Goal: Information Seeking & Learning: Learn about a topic

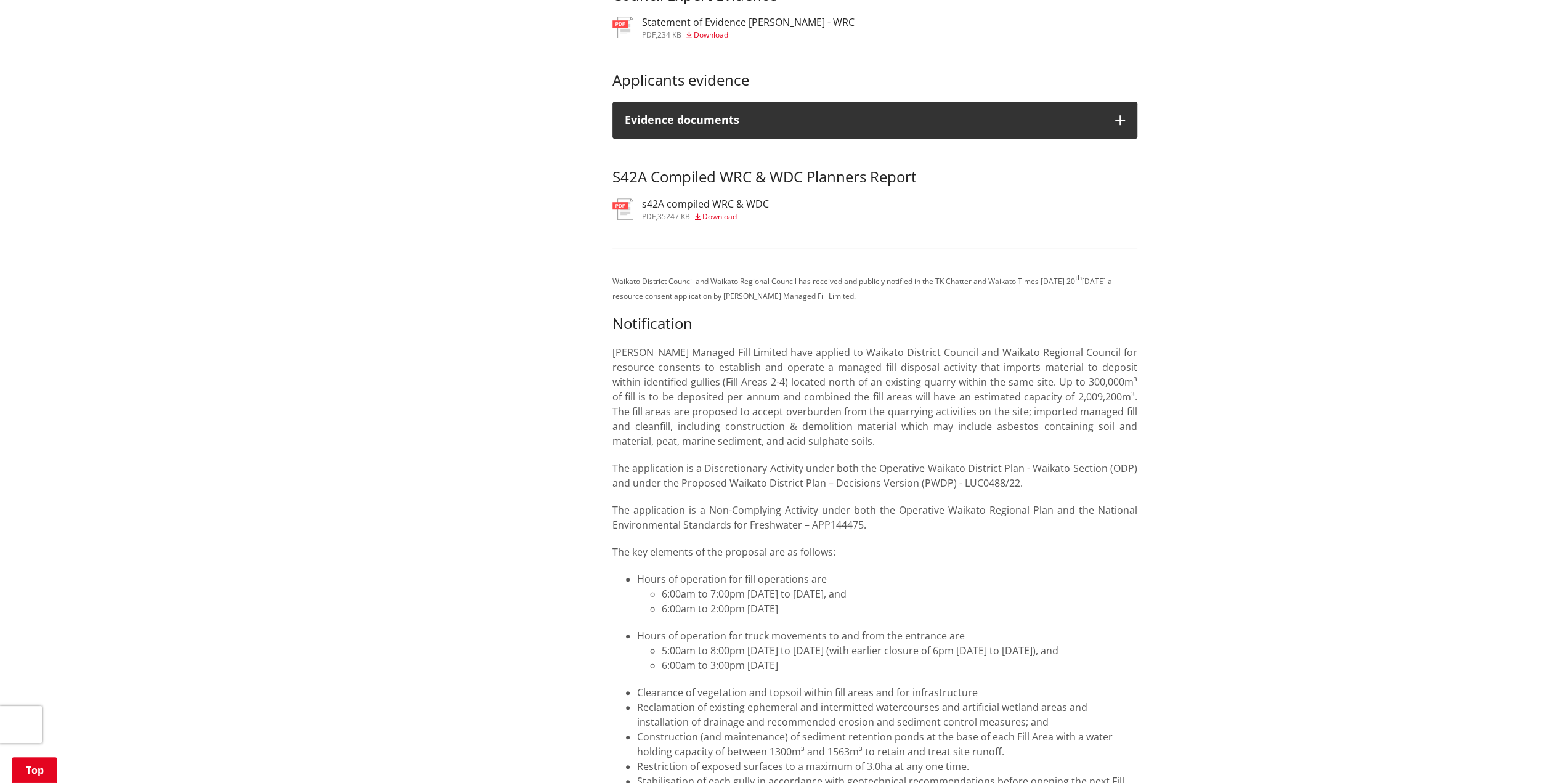
scroll to position [862, 0]
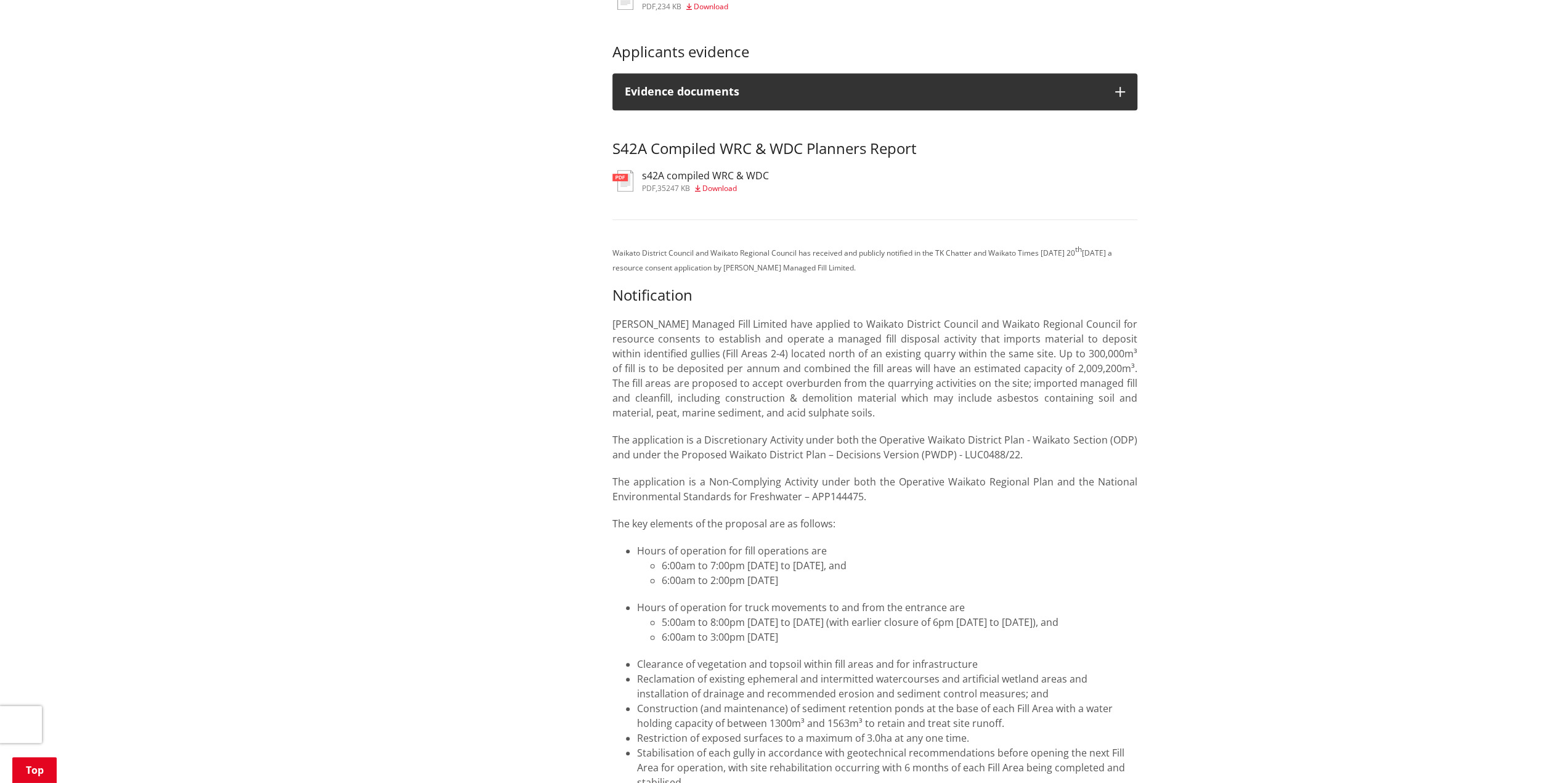
drag, startPoint x: 1016, startPoint y: 661, endPoint x: 999, endPoint y: 658, distance: 17.3
click at [999, 644] on li "6:00am to 3:00pm [DATE]" at bounding box center [899, 636] width 475 height 15
drag, startPoint x: 999, startPoint y: 658, endPoint x: 999, endPoint y: 590, distance: 68.0
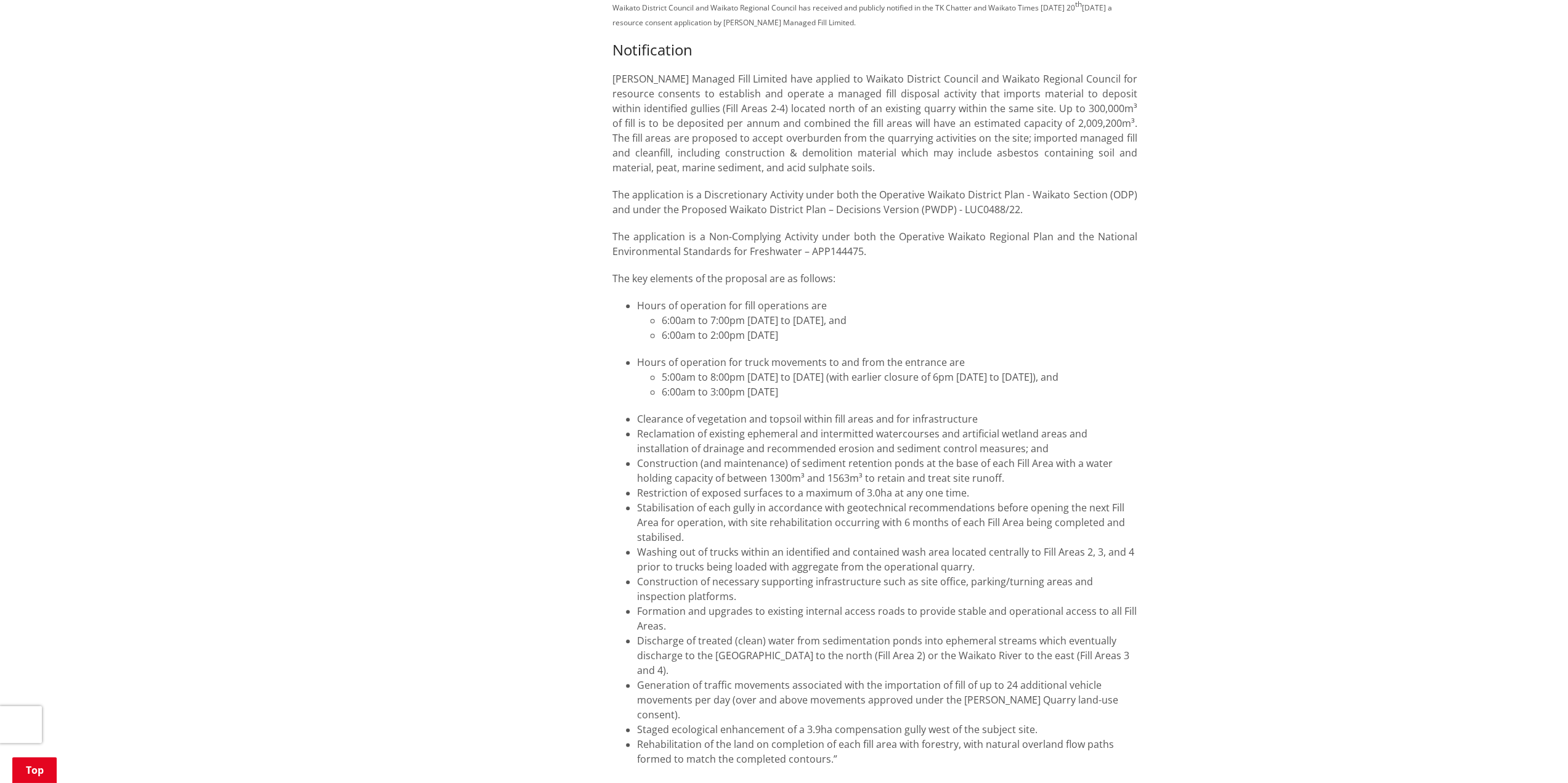
scroll to position [1108, 0]
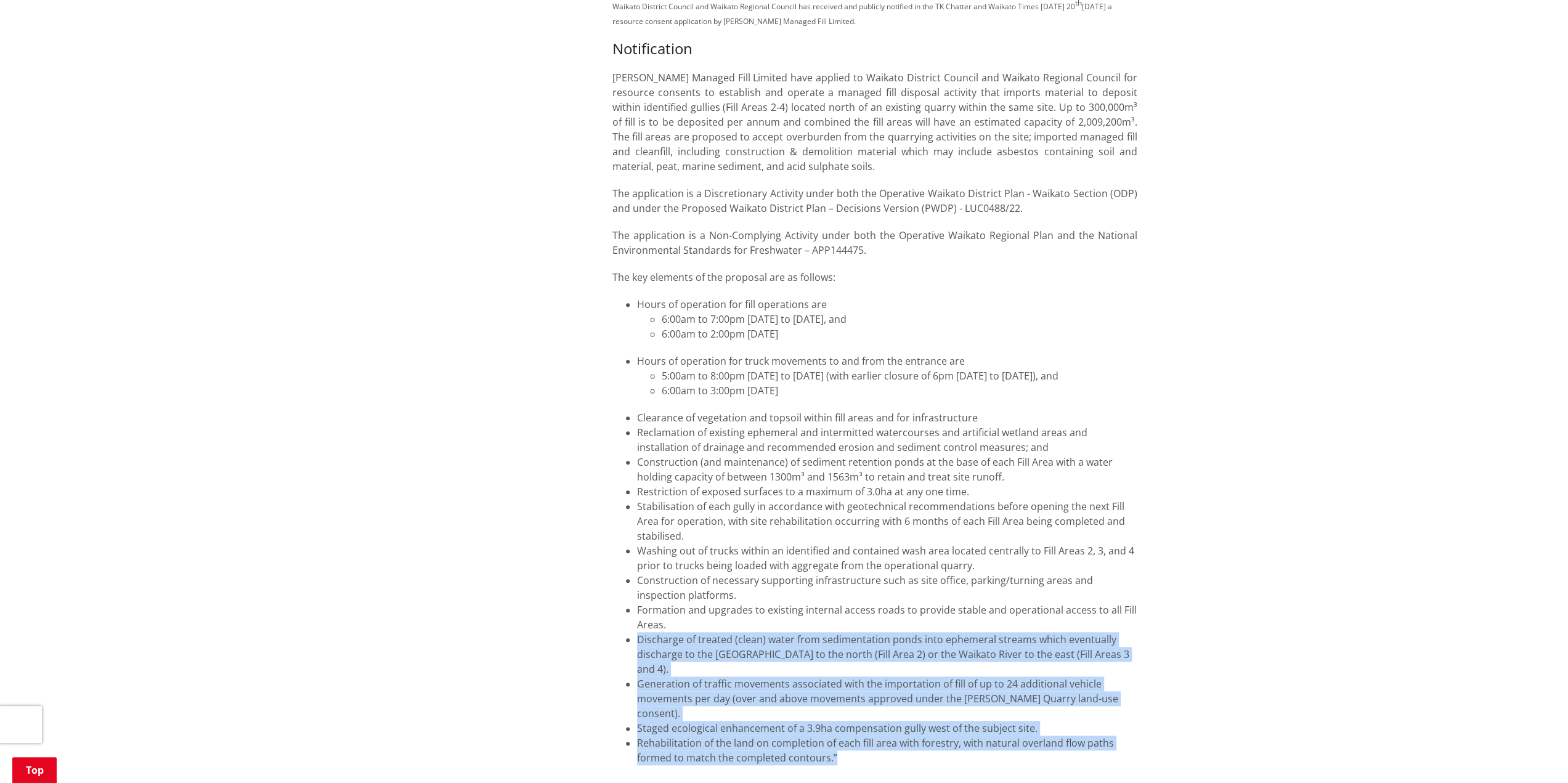
drag, startPoint x: 939, startPoint y: 646, endPoint x: 926, endPoint y: 747, distance: 101.8
click at [926, 747] on ul "Clearance of vegetation and topsoil within fill areas and for infrastructure Re…" at bounding box center [875, 587] width 525 height 355
click at [926, 747] on li "Rehabilitation of the land on completion of each fill area with forestry, with …" at bounding box center [887, 750] width 500 height 29
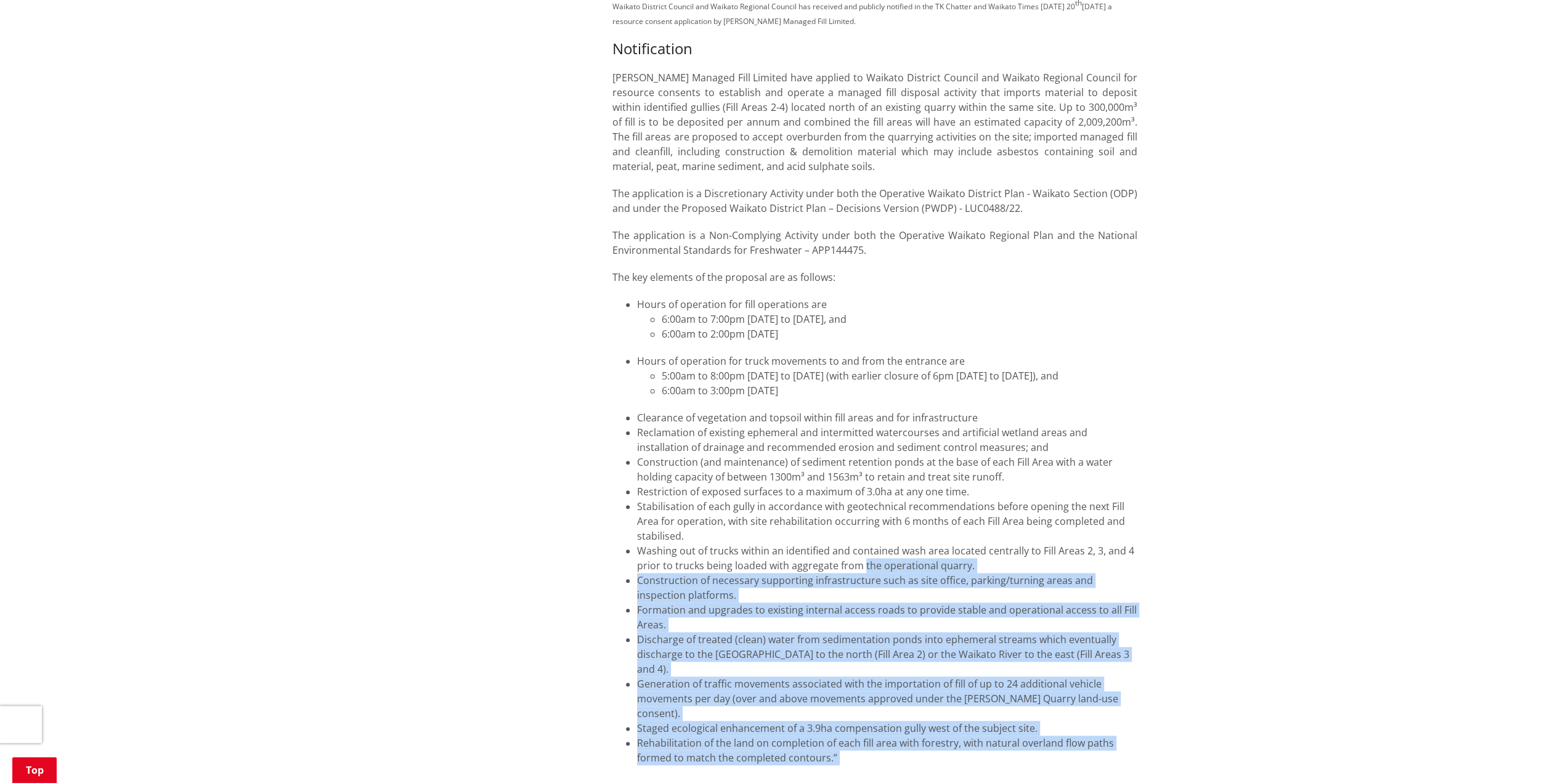
drag, startPoint x: 926, startPoint y: 747, endPoint x: 871, endPoint y: 585, distance: 171.1
click at [871, 585] on ul "Clearance of vegetation and topsoil within fill areas and for infrastructure Re…" at bounding box center [875, 587] width 525 height 355
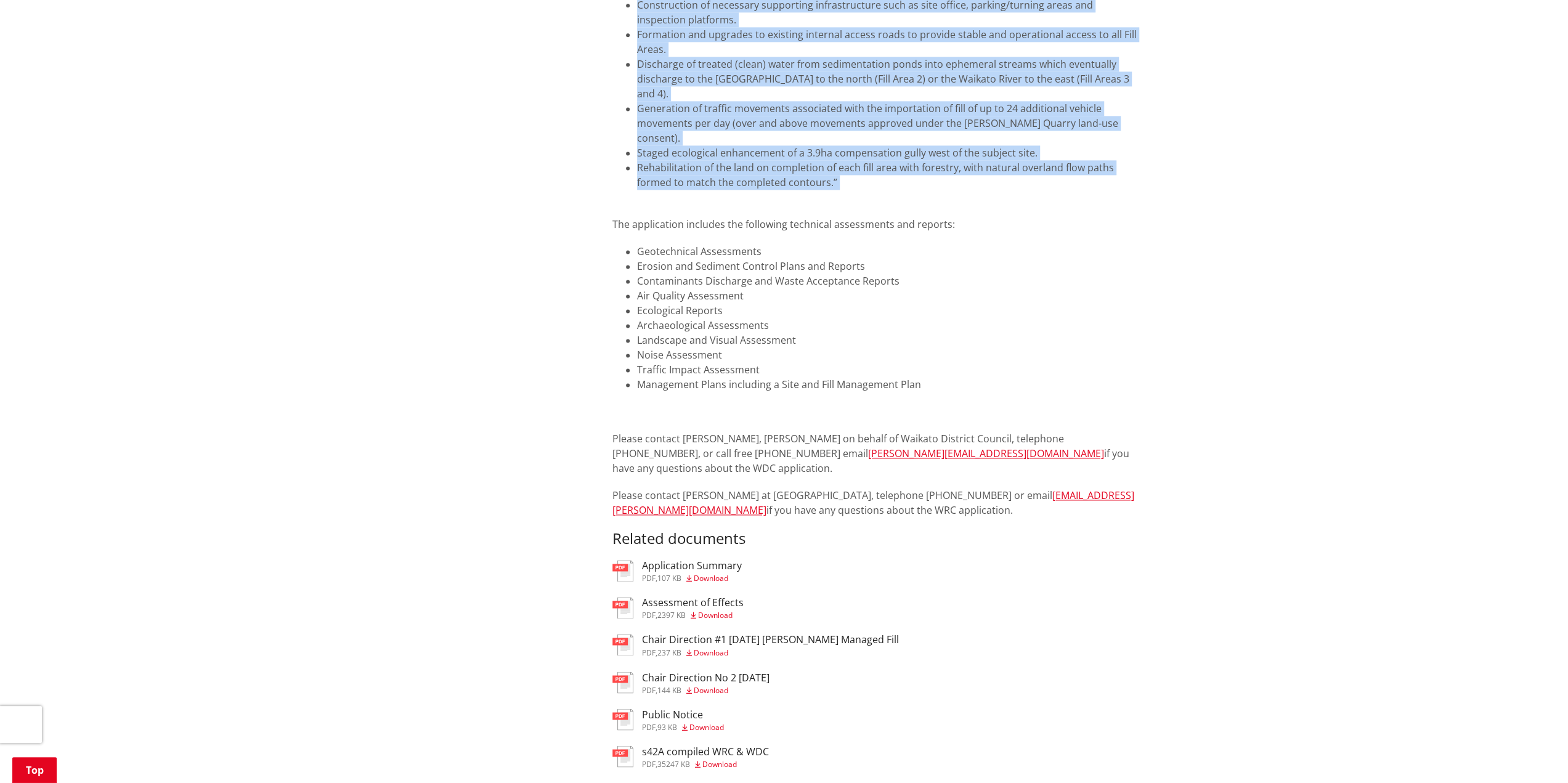
scroll to position [1540, 0]
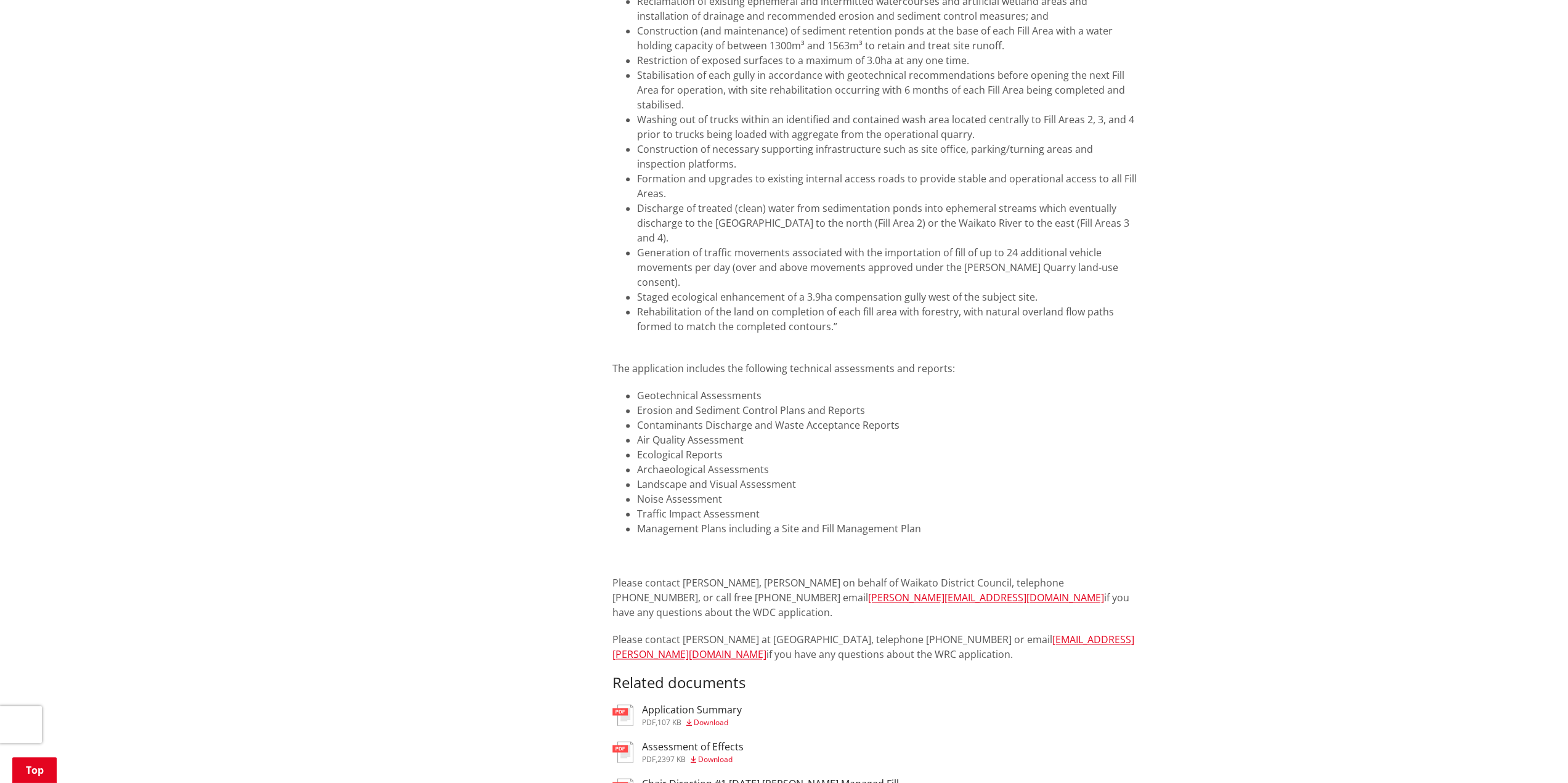
click at [1076, 388] on li "Geotechnical Assessments" at bounding box center [887, 395] width 500 height 15
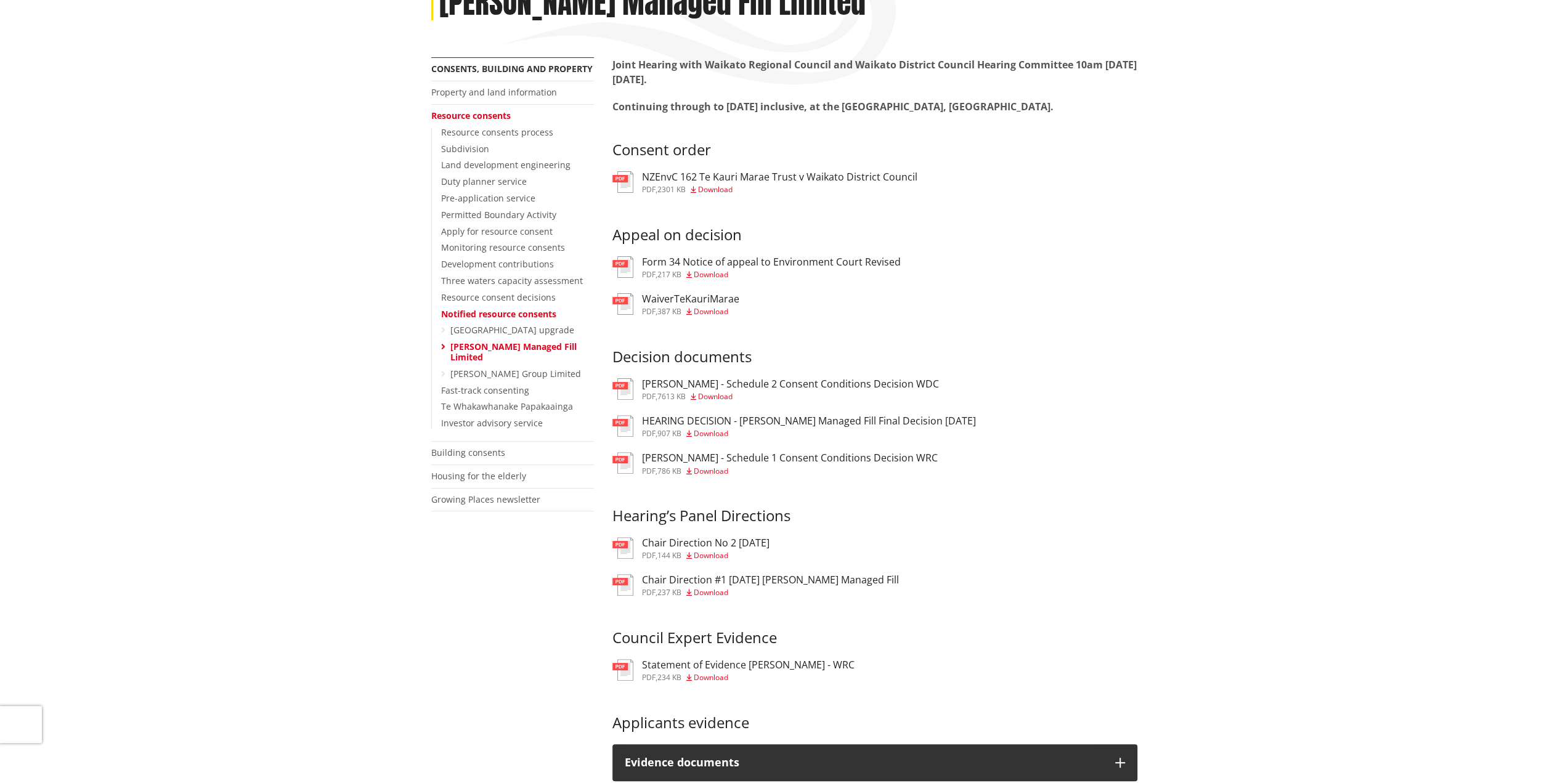
scroll to position [0, 0]
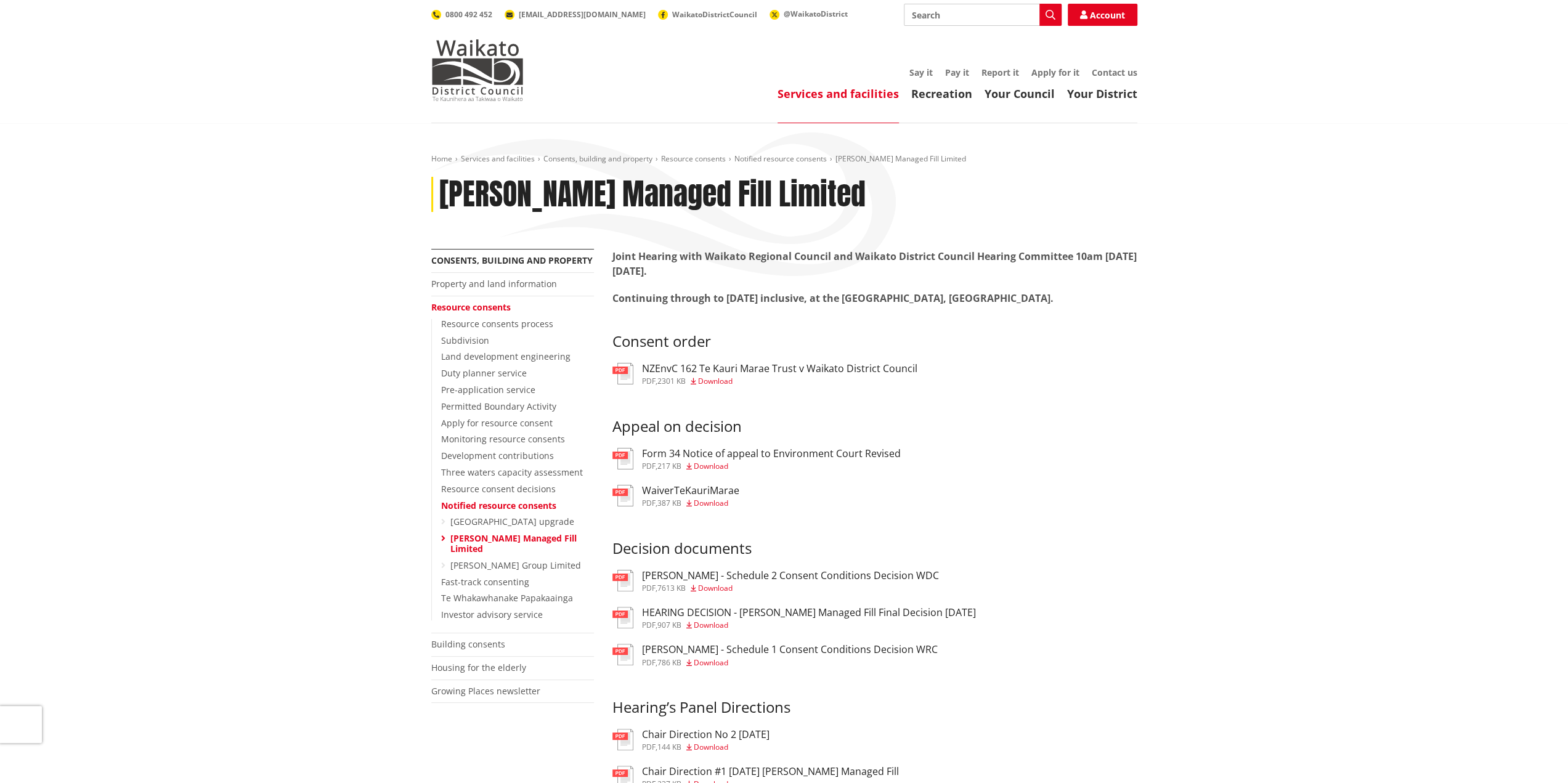
drag, startPoint x: 813, startPoint y: 307, endPoint x: 824, endPoint y: 313, distance: 12.5
click at [824, 313] on p "Continuing through to [DATE] inclusive, at the [GEOGRAPHIC_DATA], [GEOGRAPHIC_D…" at bounding box center [875, 305] width 525 height 29
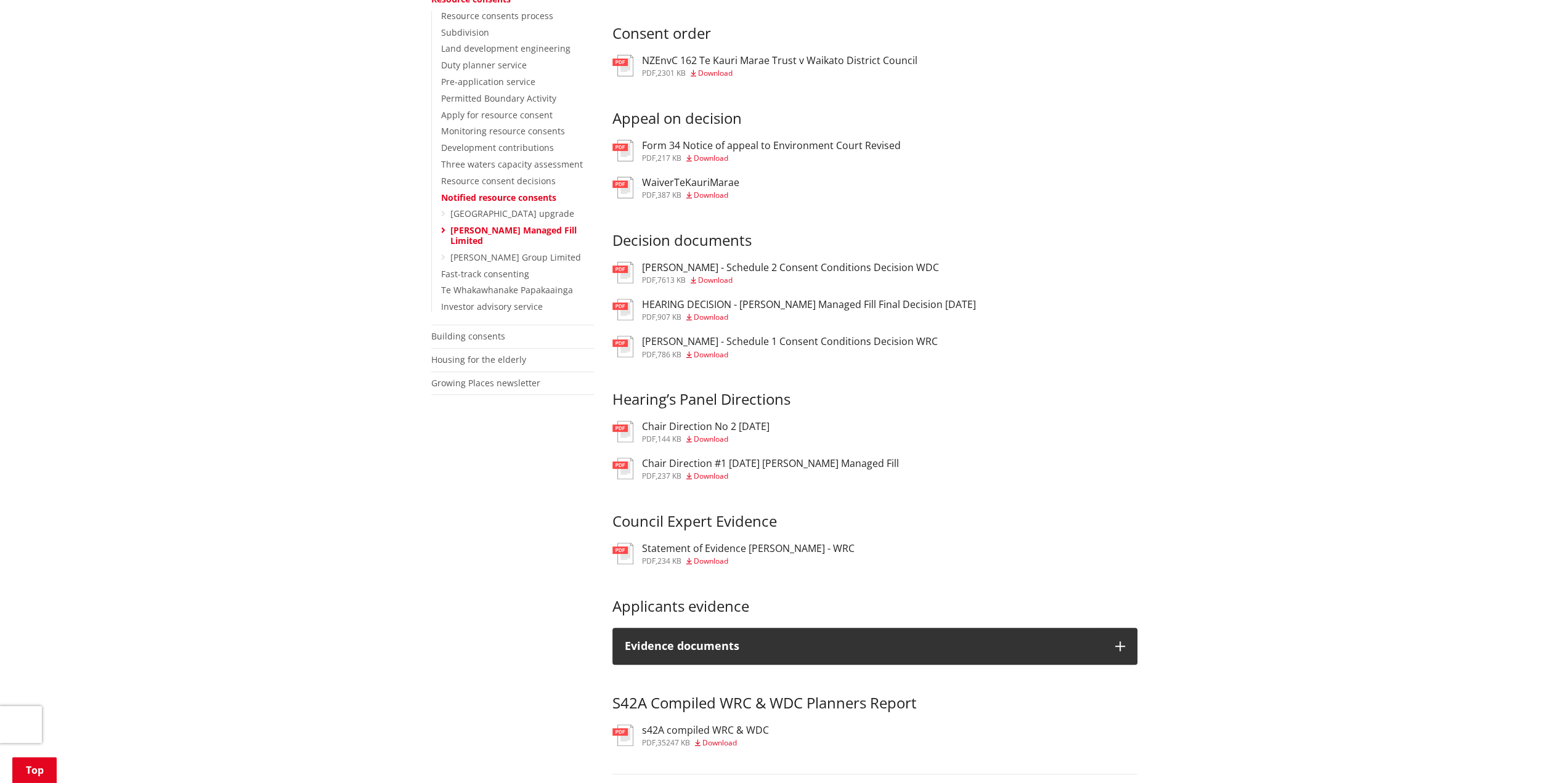
click at [719, 322] on span "Download" at bounding box center [710, 317] width 35 height 11
